Goal: Task Accomplishment & Management: Complete application form

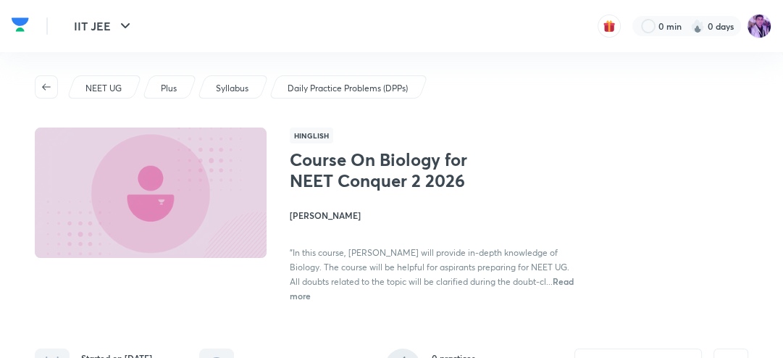
drag, startPoint x: 791, startPoint y: 9, endPoint x: 791, endPoint y: 30, distance: 21.0
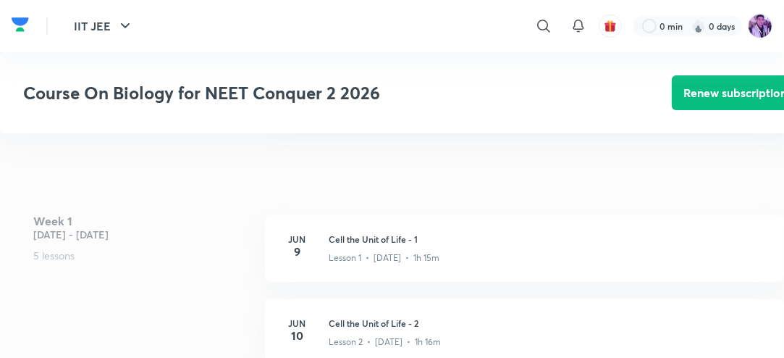
scroll to position [440, 0]
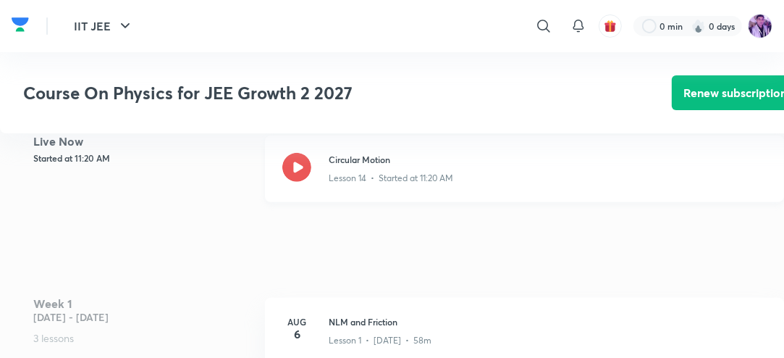
click at [300, 170] on icon at bounding box center [296, 167] width 29 height 29
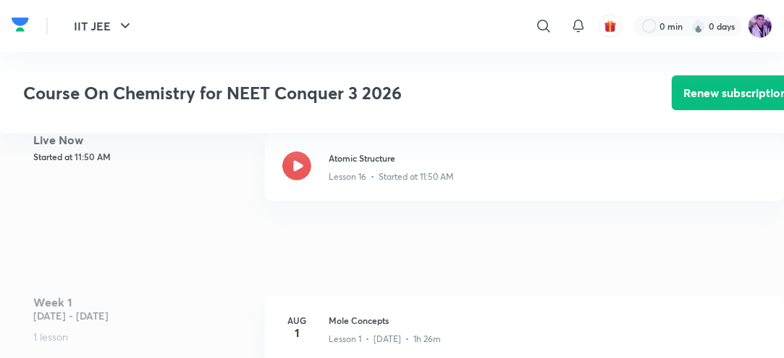
scroll to position [351, 0]
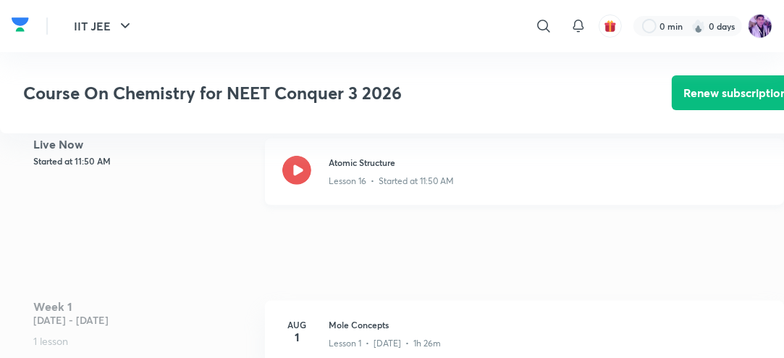
click at [300, 183] on icon at bounding box center [296, 170] width 29 height 29
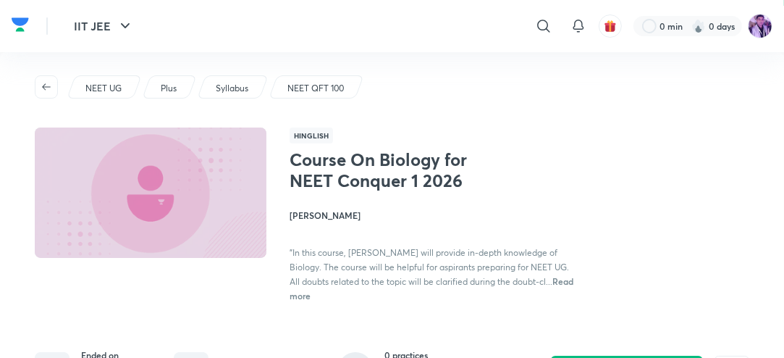
click at [160, 83] on div "Plus" at bounding box center [169, 86] width 55 height 23
click at [46, 84] on icon "button" at bounding box center [47, 87] width 12 height 12
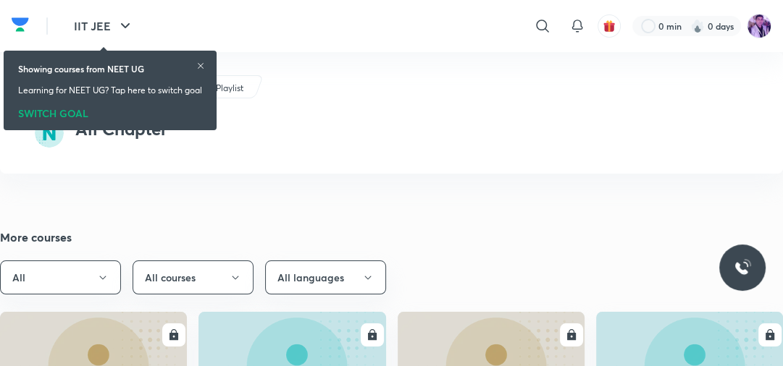
click at [117, 26] on icon "button" at bounding box center [125, 25] width 17 height 17
click at [203, 64] on icon at bounding box center [200, 66] width 9 height 9
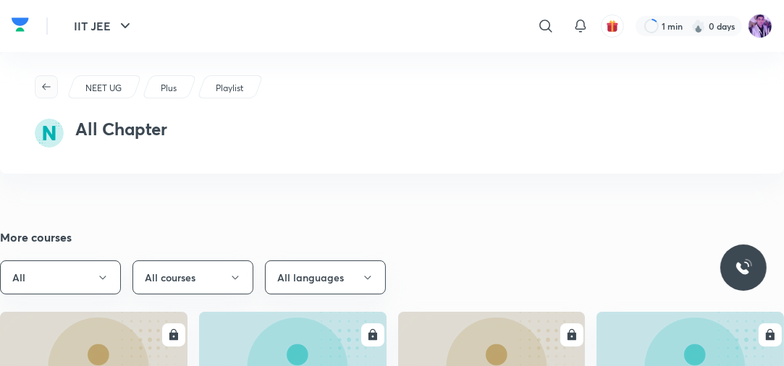
click at [49, 87] on icon "button" at bounding box center [46, 86] width 9 height 7
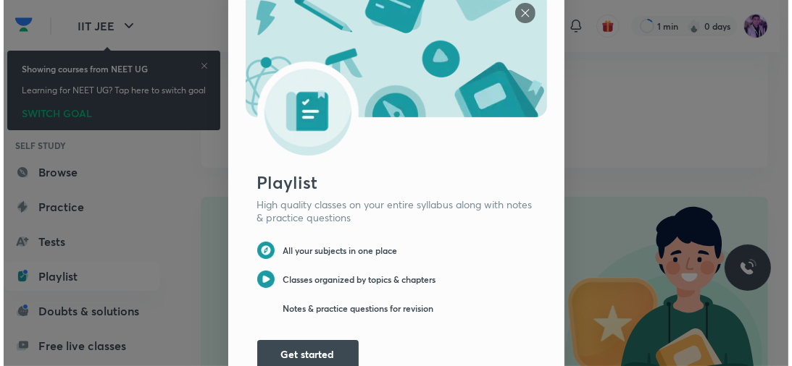
scroll to position [30, 0]
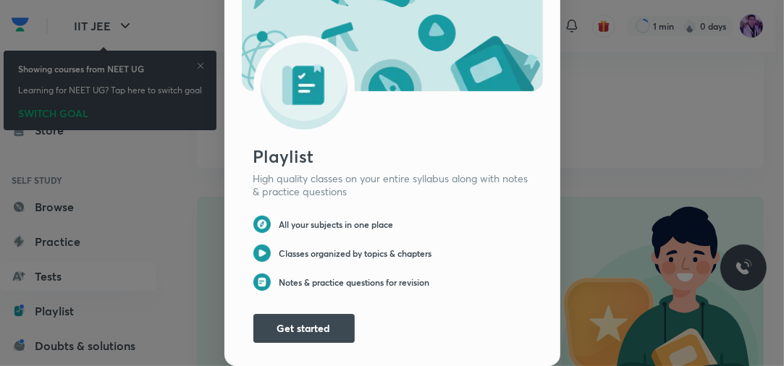
click at [203, 66] on div "Playlist High quality classes on your entire syllabus along with notes & practi…" at bounding box center [392, 157] width 784 height 366
click at [293, 314] on button "Get started" at bounding box center [303, 327] width 101 height 29
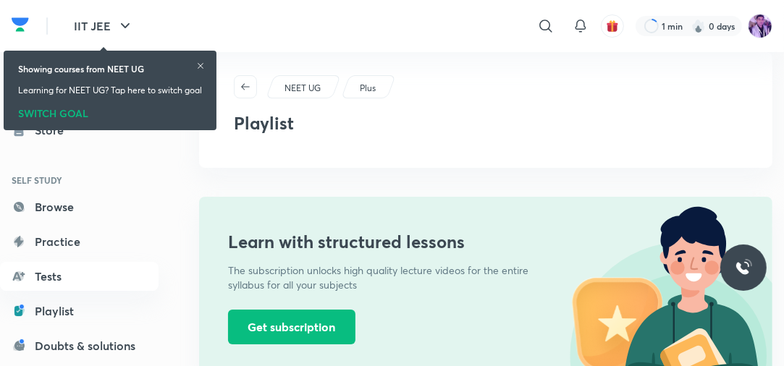
click at [205, 65] on icon at bounding box center [200, 66] width 9 height 9
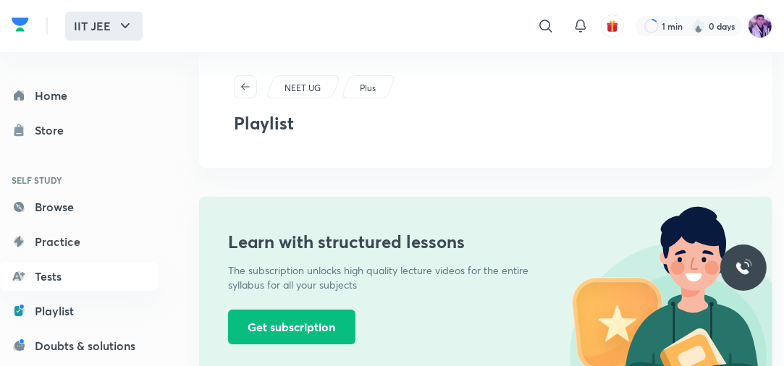
click at [123, 27] on icon "button" at bounding box center [125, 25] width 17 height 17
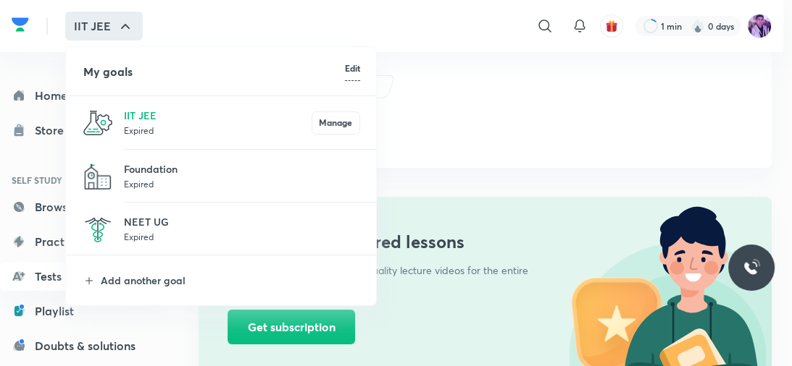
click at [67, 63] on li "My goals Edit" at bounding box center [221, 71] width 311 height 49
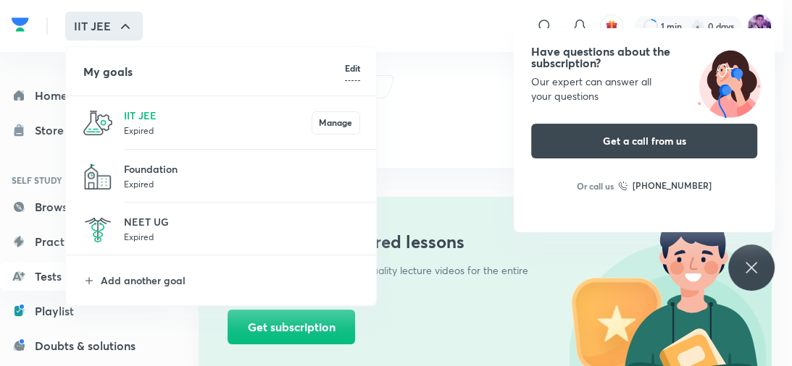
click at [38, 12] on div at bounding box center [396, 183] width 792 height 366
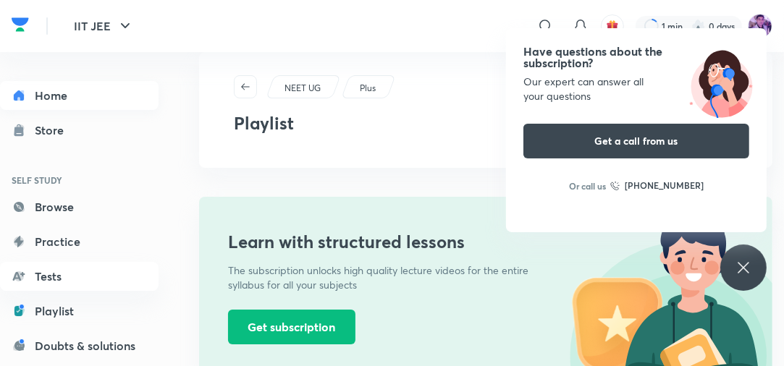
click at [42, 98] on link "Home" at bounding box center [79, 95] width 159 height 29
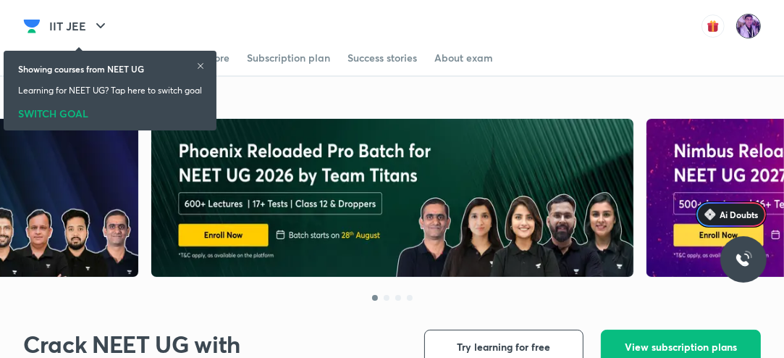
click at [751, 20] on img at bounding box center [749, 26] width 25 height 25
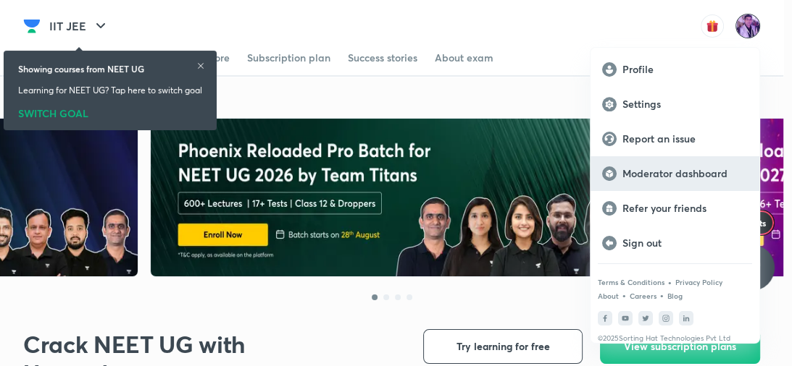
click at [650, 173] on p "Moderator dashboard" at bounding box center [684, 173] width 125 height 13
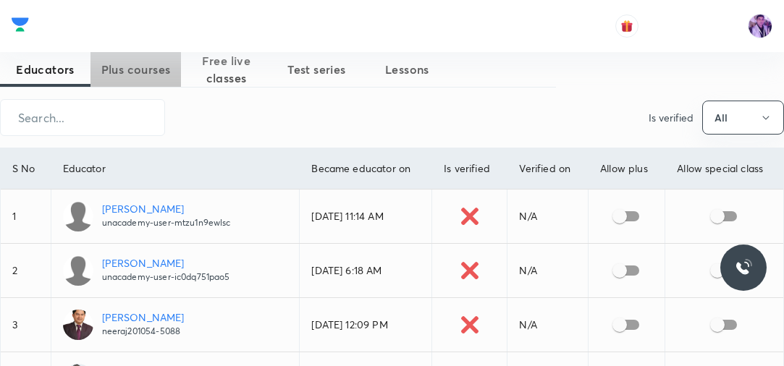
click at [138, 62] on span "Plus courses" at bounding box center [136, 69] width 91 height 17
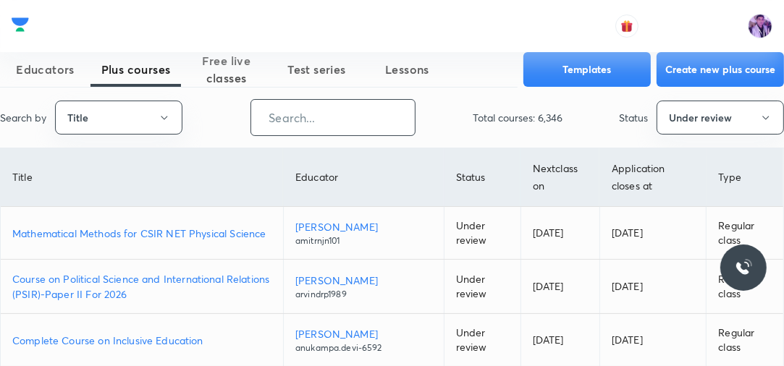
click at [327, 114] on input "text" at bounding box center [333, 117] width 164 height 37
paste input "Course On Physics for Foundation Class X 1 2026"
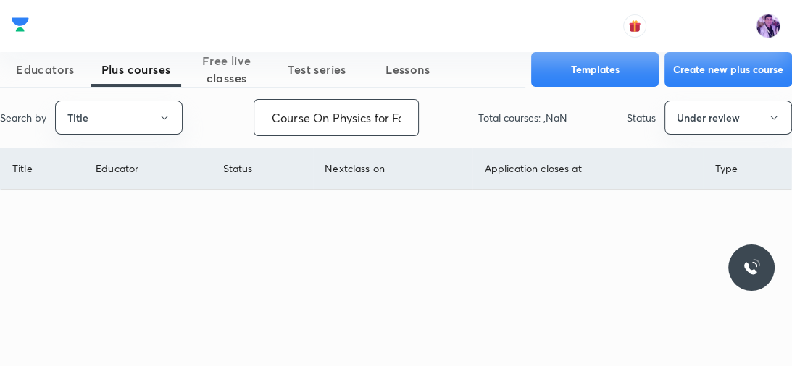
scroll to position [0, 139]
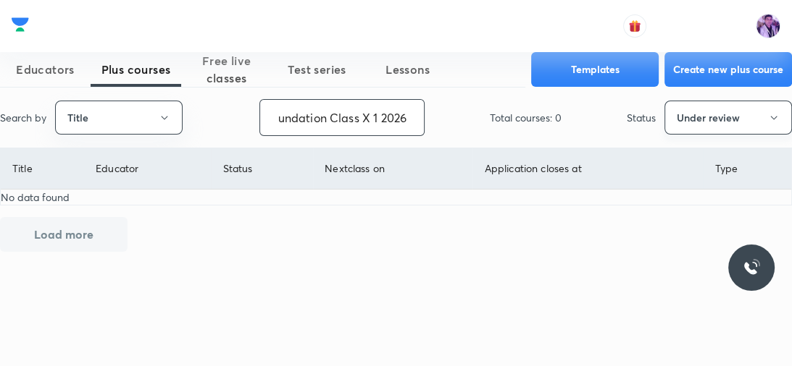
type input "Course On Physics for Foundation Class X 1 2026"
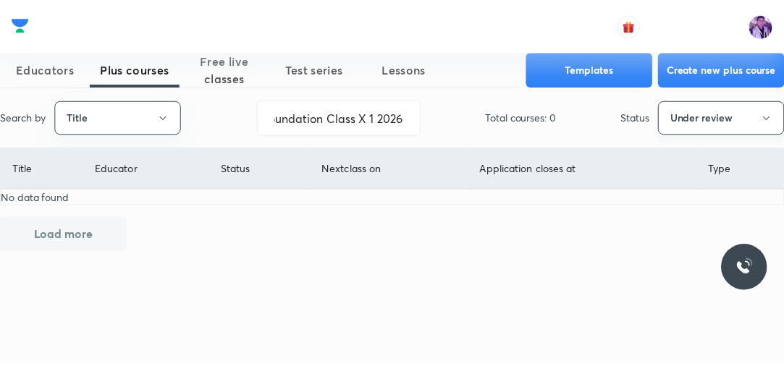
scroll to position [0, 0]
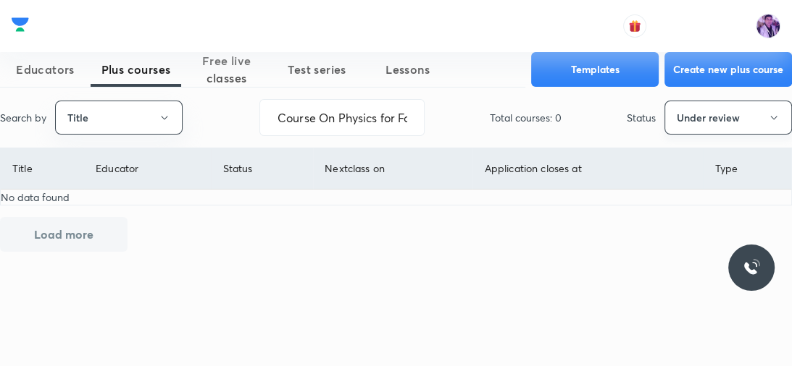
click at [696, 127] on button "Under review" at bounding box center [727, 118] width 127 height 34
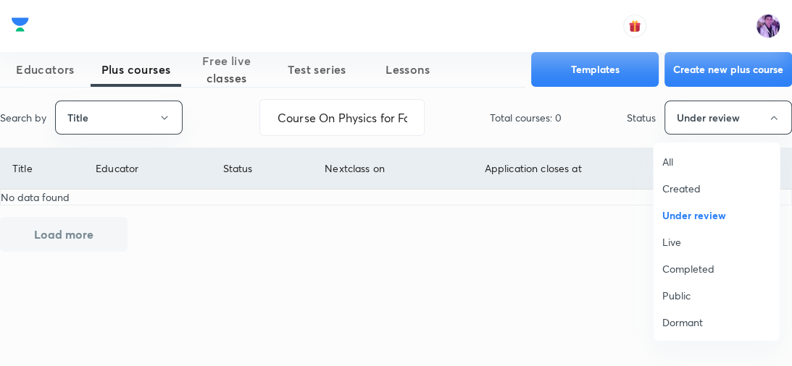
click at [676, 161] on span "All" at bounding box center [716, 161] width 109 height 15
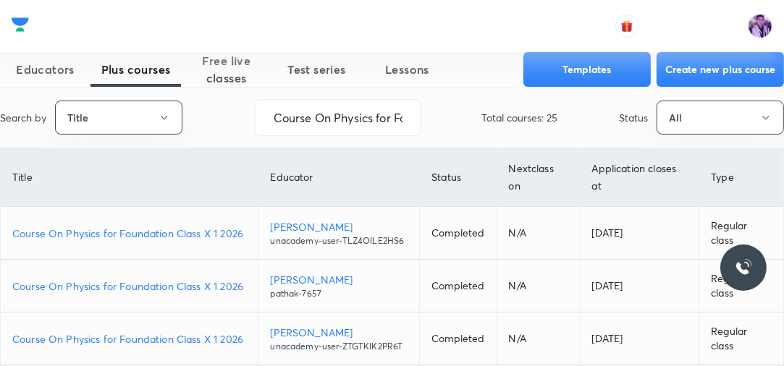
click at [176, 228] on p "Course On Physics for Foundation Class X 1 2026" at bounding box center [129, 233] width 234 height 15
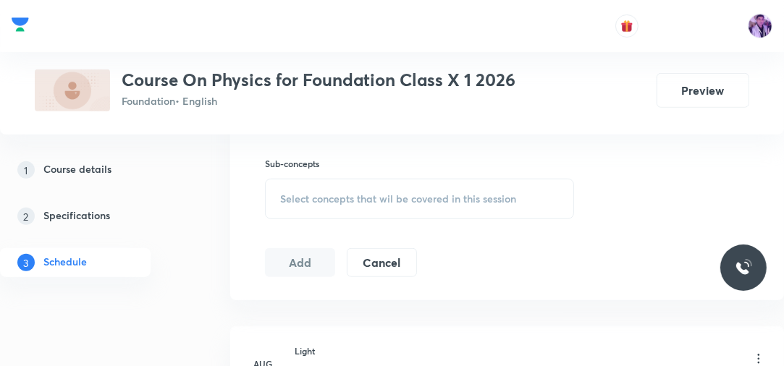
scroll to position [842, 0]
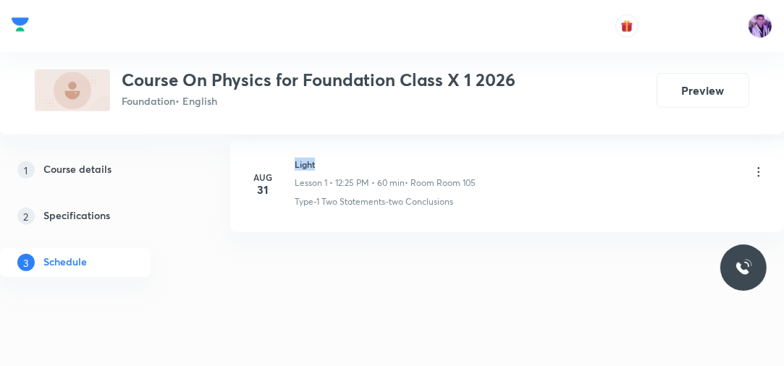
drag, startPoint x: 294, startPoint y: 160, endPoint x: 348, endPoint y: 156, distance: 53.7
click at [348, 158] on div "[DATE] Light Lesson 1 • 12:25 PM • 60 min • Room Room 105 Type-1 Two Statements…" at bounding box center [507, 183] width 518 height 51
copy h6 "Light"
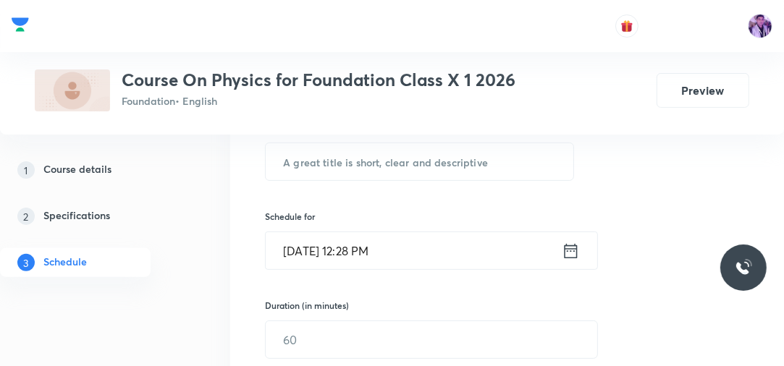
scroll to position [248, 0]
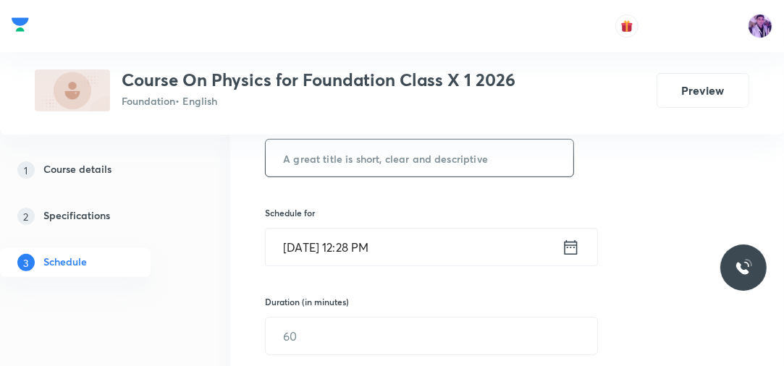
click at [445, 154] on input "text" at bounding box center [420, 158] width 308 height 37
paste input "Light"
type input "Light"
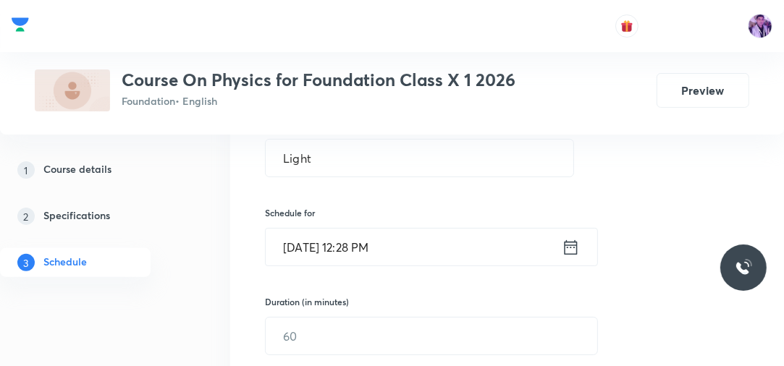
click at [368, 238] on input "[DATE] 12:28 PM" at bounding box center [414, 247] width 296 height 37
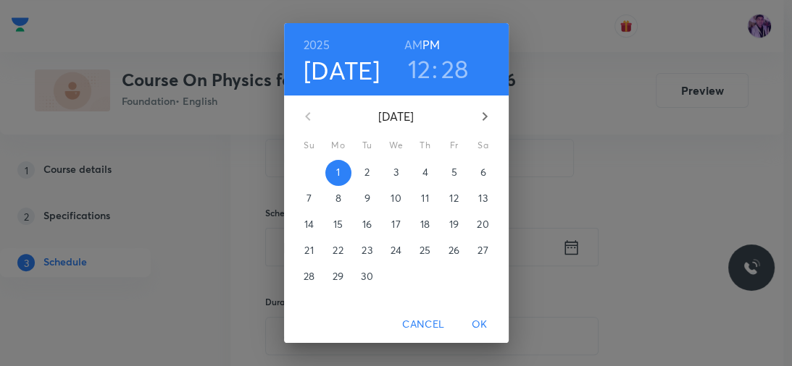
click at [413, 75] on h3 "12" at bounding box center [419, 69] width 23 height 30
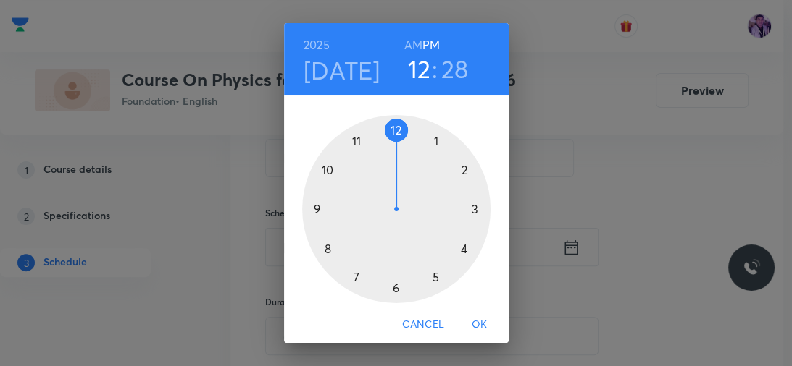
click at [455, 170] on div at bounding box center [396, 209] width 188 height 188
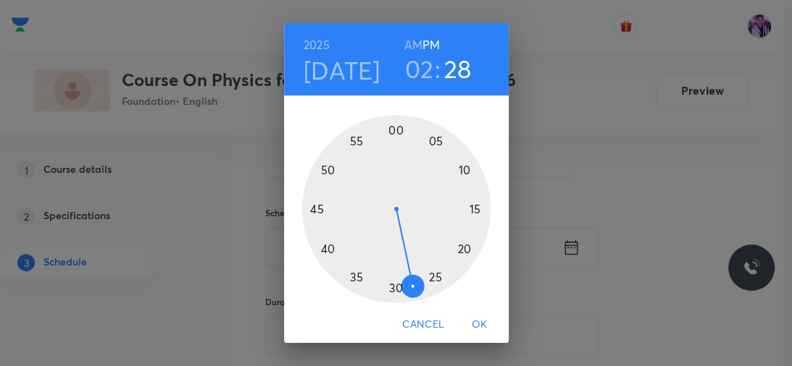
click at [392, 132] on div at bounding box center [396, 209] width 188 height 188
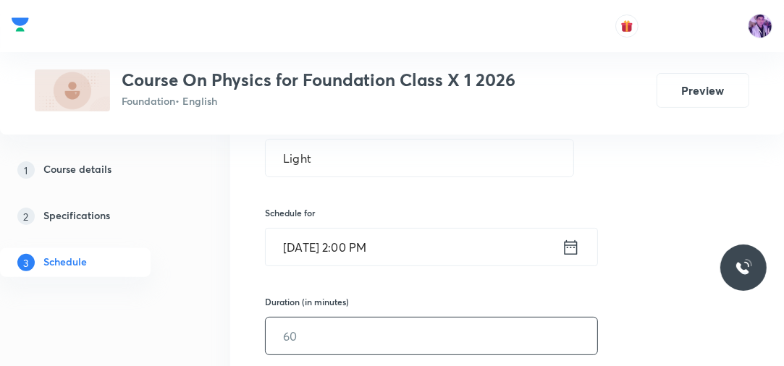
click at [300, 345] on input "text" at bounding box center [432, 336] width 332 height 37
type input "60"
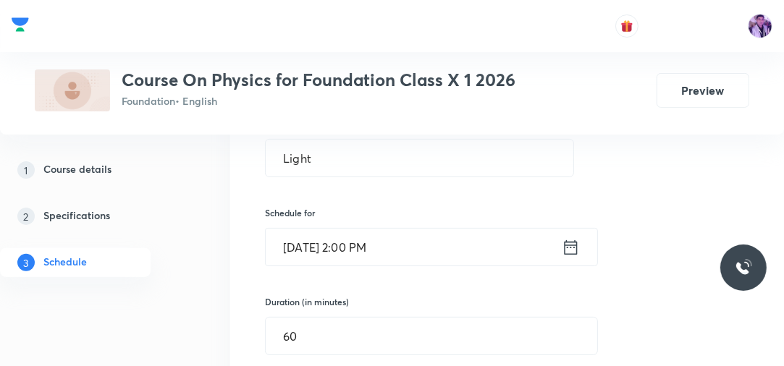
click at [182, 281] on div "1 Course details 2 Specifications 3 Schedule" at bounding box center [96, 225] width 192 height 139
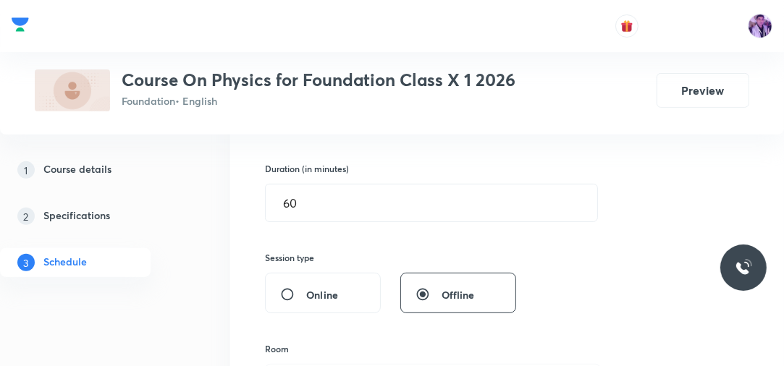
scroll to position [433, 0]
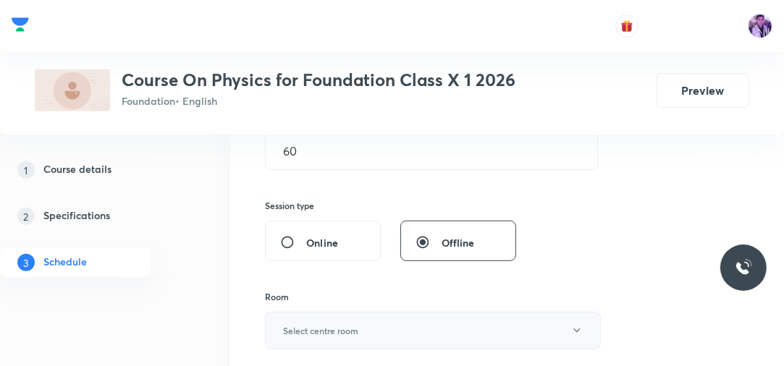
click at [296, 327] on h6 "Select centre room" at bounding box center [320, 330] width 75 height 13
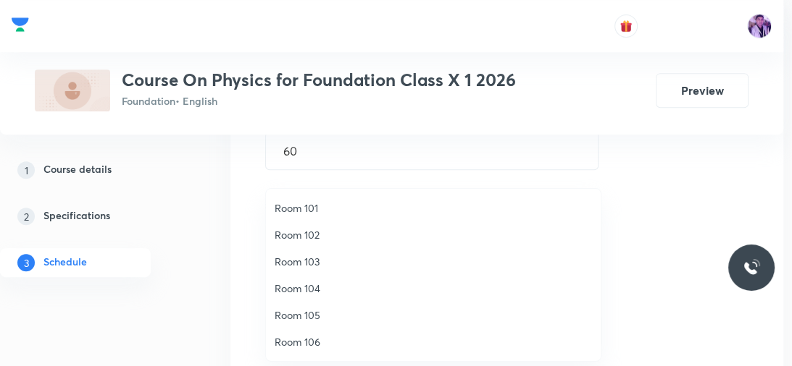
click at [329, 264] on span "Room 103" at bounding box center [432, 261] width 317 height 15
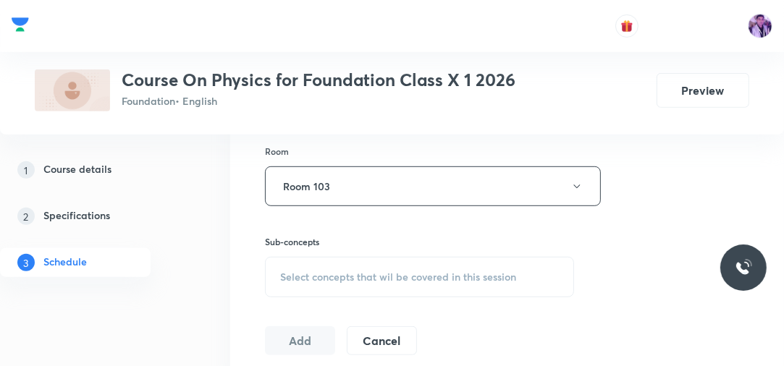
scroll to position [618, 0]
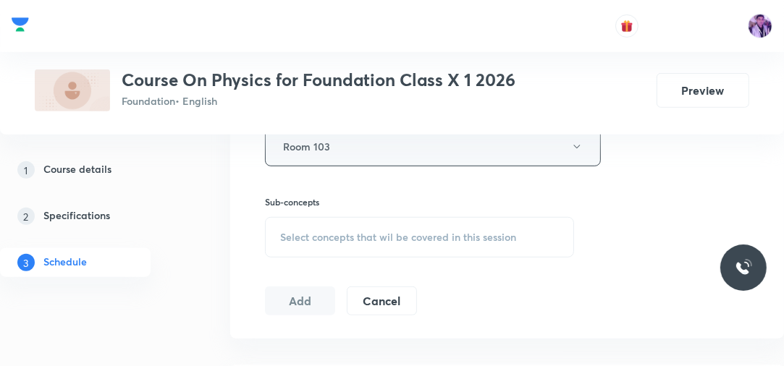
click at [374, 139] on button "Room 103" at bounding box center [433, 147] width 336 height 40
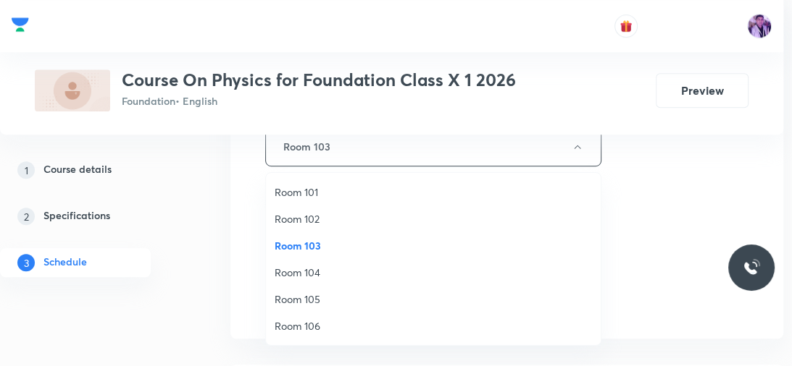
click at [290, 281] on li "Room 104" at bounding box center [433, 272] width 335 height 27
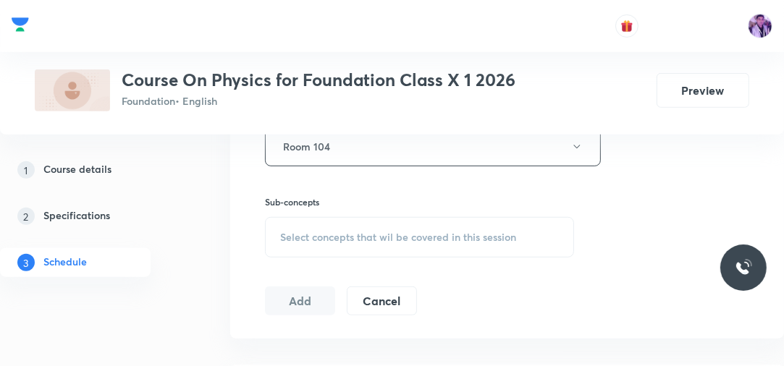
click at [356, 222] on div "Select concepts that wil be covered in this session" at bounding box center [419, 237] width 309 height 41
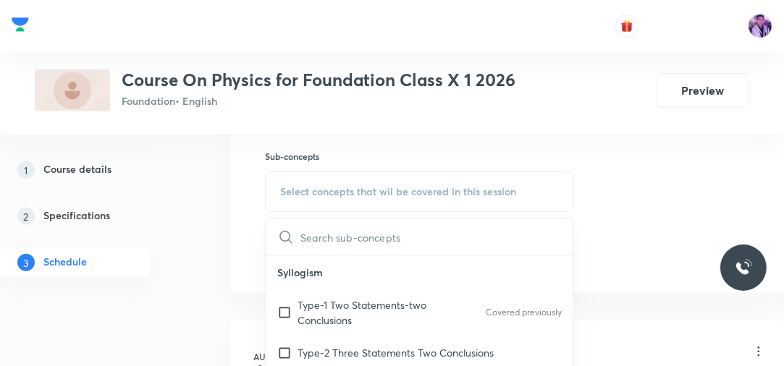
scroll to position [718, 0]
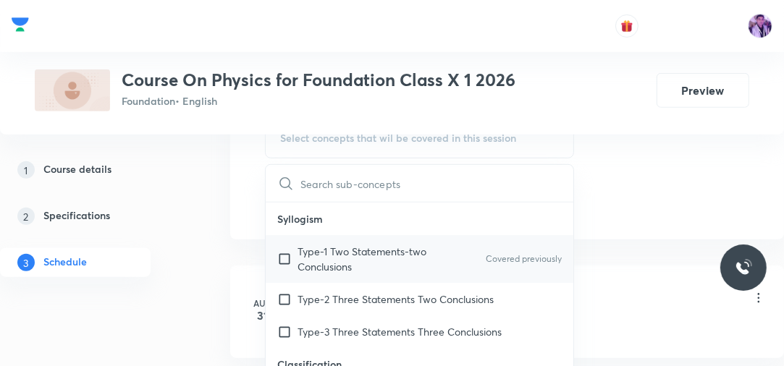
click at [353, 246] on p "Type-1 Two Statements-two Conclusions" at bounding box center [371, 259] width 146 height 30
checkbox input "true"
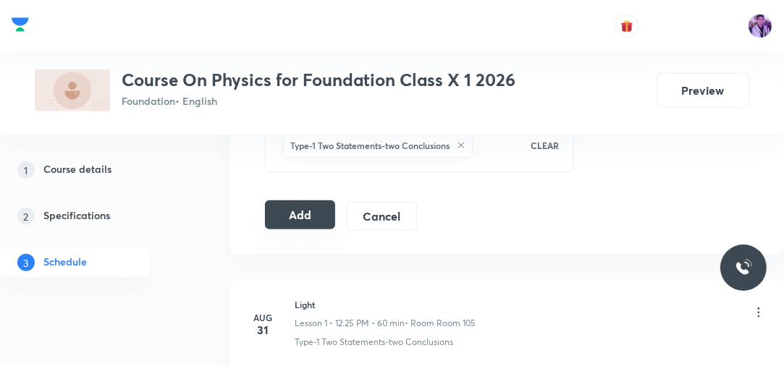
click at [298, 209] on button "Add" at bounding box center [300, 215] width 70 height 29
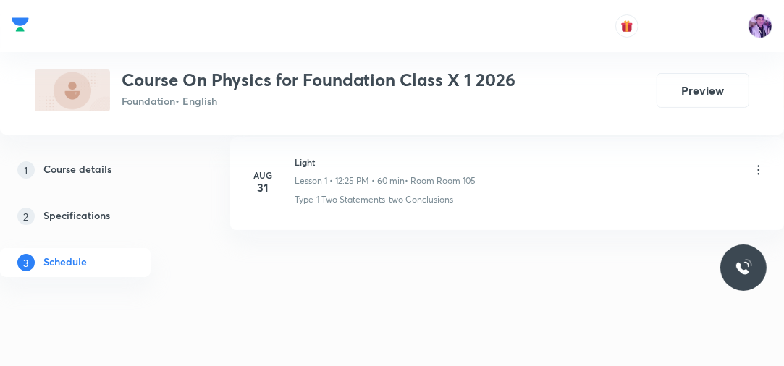
scroll to position [203, 0]
